Goal: Transaction & Acquisition: Purchase product/service

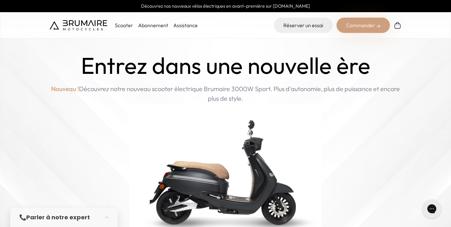
click at [124, 25] on p "Scooter" at bounding box center [124, 25] width 18 height 8
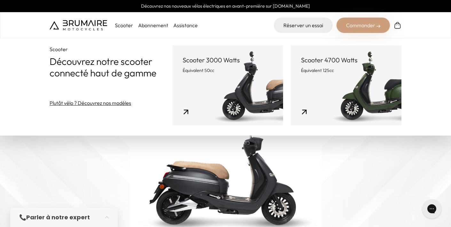
click at [172, 111] on link "Scooter 3000 Watts Équivalent 50cc" at bounding box center [227, 85] width 111 height 80
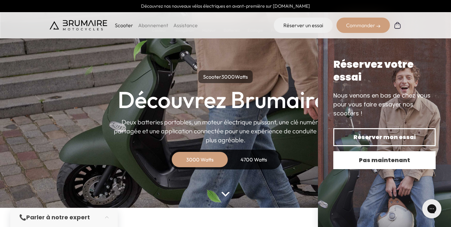
click at [372, 160] on span "Pas maintenant" at bounding box center [385, 160] width 80 height 9
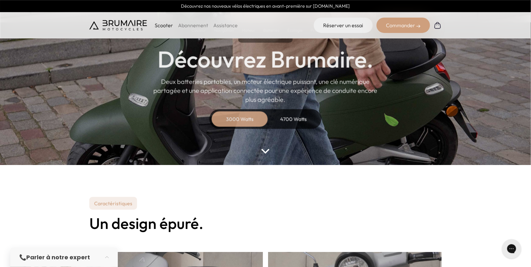
scroll to position [31, 0]
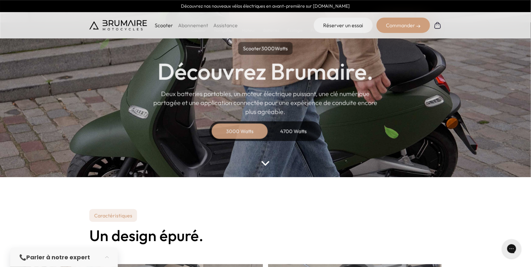
click at [290, 132] on div "4700 Watts" at bounding box center [293, 131] width 51 height 15
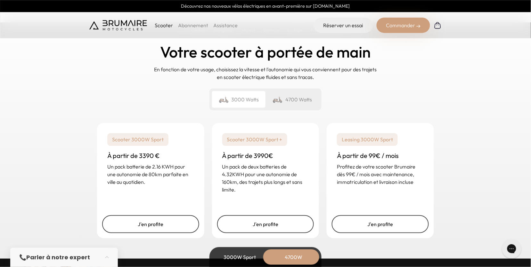
scroll to position [1576, 0]
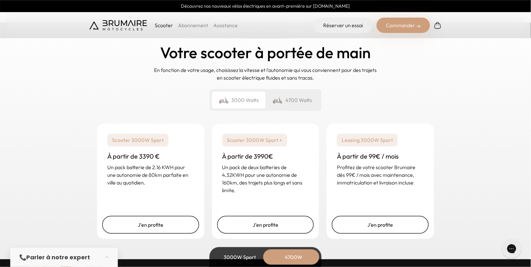
click at [289, 93] on div "4700 Watts" at bounding box center [291, 100] width 53 height 17
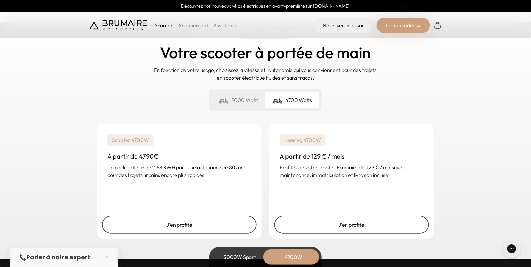
click at [244, 93] on div "3000 Watts" at bounding box center [238, 100] width 53 height 17
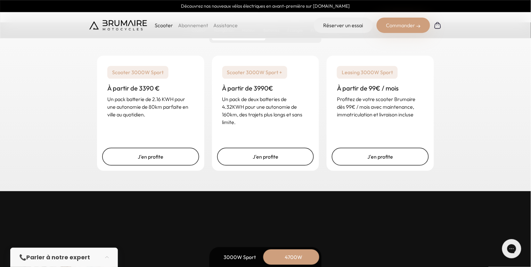
scroll to position [1645, 0]
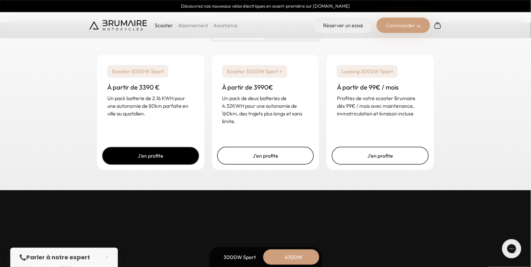
click at [176, 149] on link "J'en profite" at bounding box center [150, 156] width 97 height 18
